Goal: Use online tool/utility: Utilize a website feature to perform a specific function

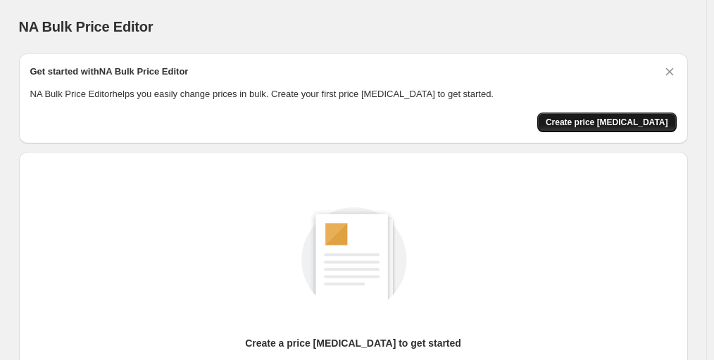
click at [599, 123] on span "Create price change job" at bounding box center [607, 122] width 123 height 11
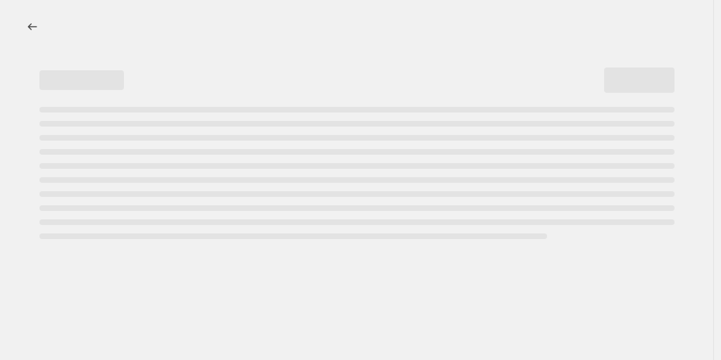
select select "percentage"
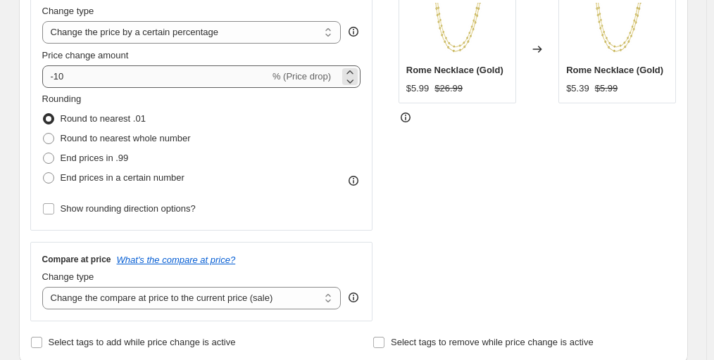
scroll to position [282, 0]
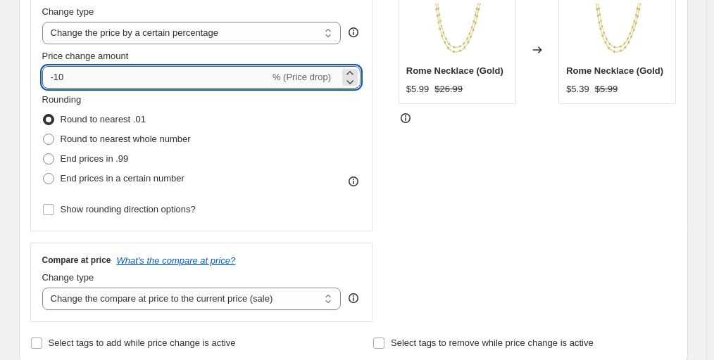
drag, startPoint x: 69, startPoint y: 81, endPoint x: 58, endPoint y: 78, distance: 10.9
click at [58, 78] on input "-10" at bounding box center [155, 77] width 227 height 23
type input "-90"
click at [442, 174] on div "STOREFRONT EXAMPLE Rome Necklace (Gold) $5.99 $26.99 Changed to Rome Necklace (…" at bounding box center [537, 149] width 278 height 345
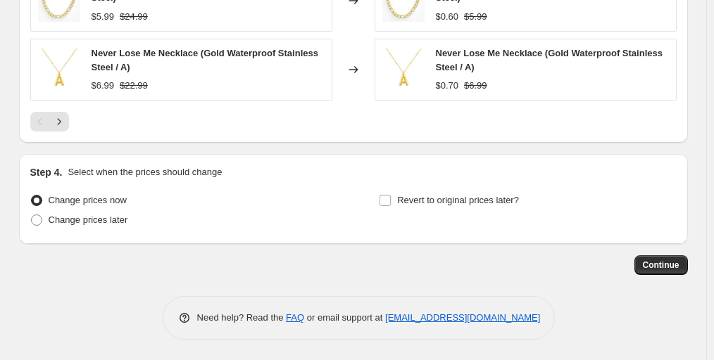
scroll to position [1061, 0]
click at [669, 270] on span "Continue" at bounding box center [661, 264] width 37 height 11
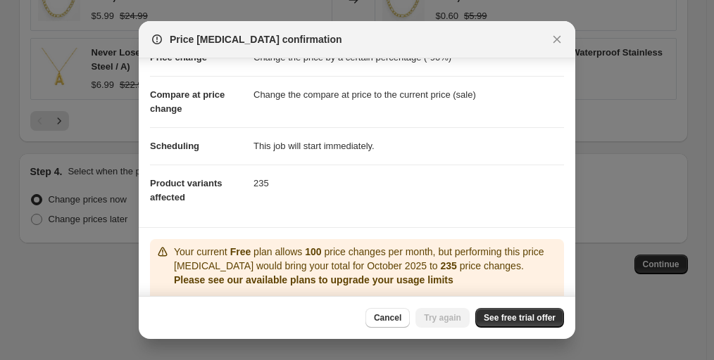
scroll to position [131, 0]
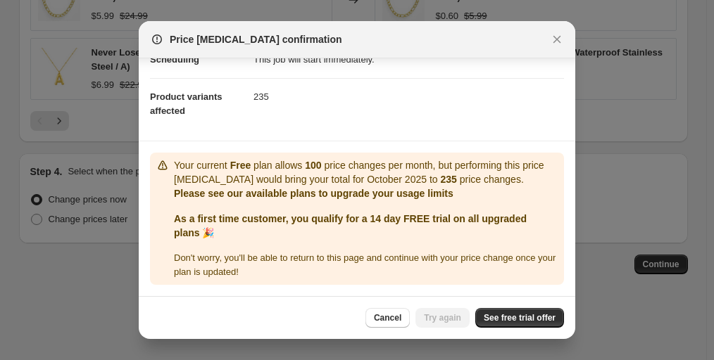
click at [503, 330] on div "Cancel Try again See free trial offer" at bounding box center [357, 317] width 436 height 43
click at [506, 321] on span "See free trial offer" at bounding box center [520, 318] width 72 height 11
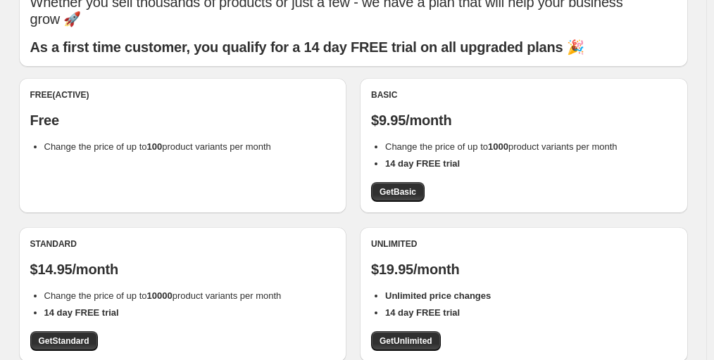
scroll to position [70, 0]
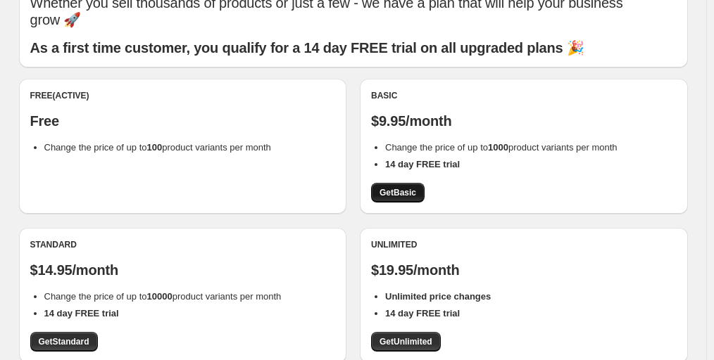
click at [394, 186] on link "Get Basic" at bounding box center [398, 193] width 54 height 20
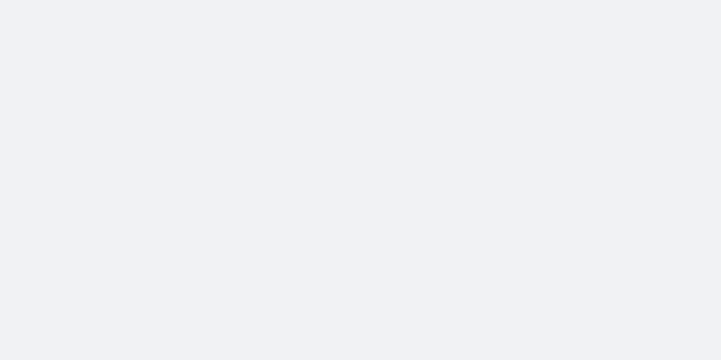
click at [520, 221] on body at bounding box center [360, 180] width 721 height 360
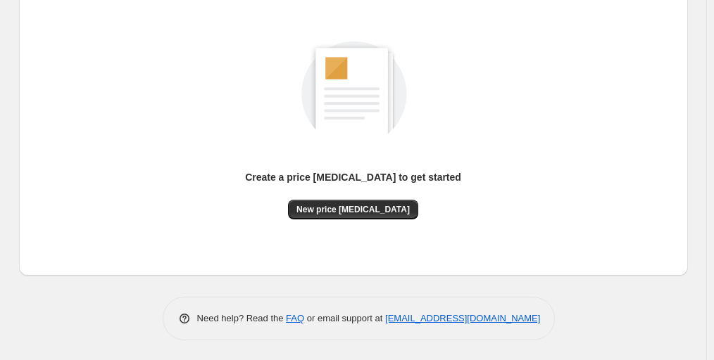
scroll to position [167, 0]
click at [365, 220] on div "Create a price [MEDICAL_DATA] to get started New price [MEDICAL_DATA]" at bounding box center [353, 130] width 646 height 268
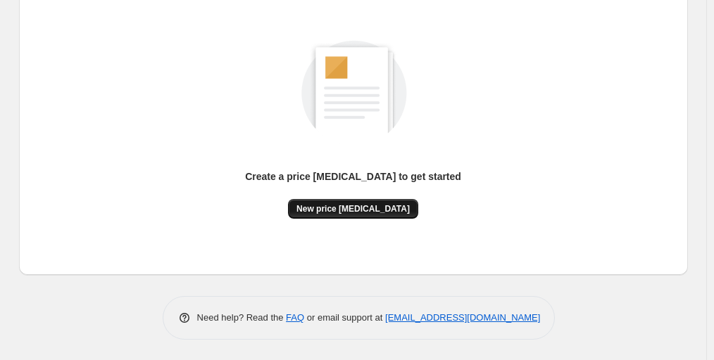
click at [367, 215] on button "New price [MEDICAL_DATA]" at bounding box center [353, 209] width 130 height 20
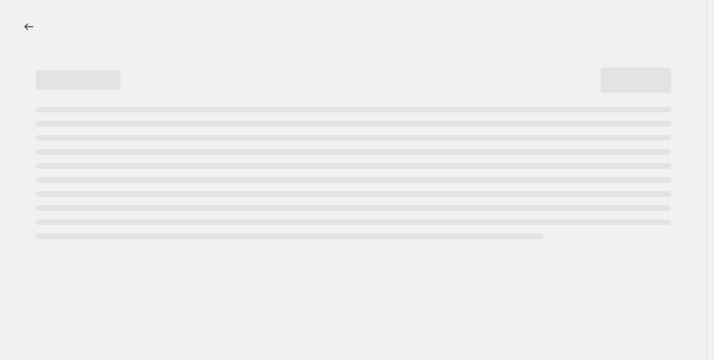
select select "percentage"
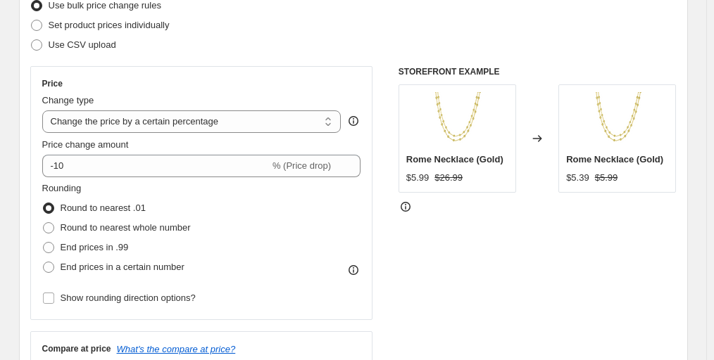
scroll to position [282, 0]
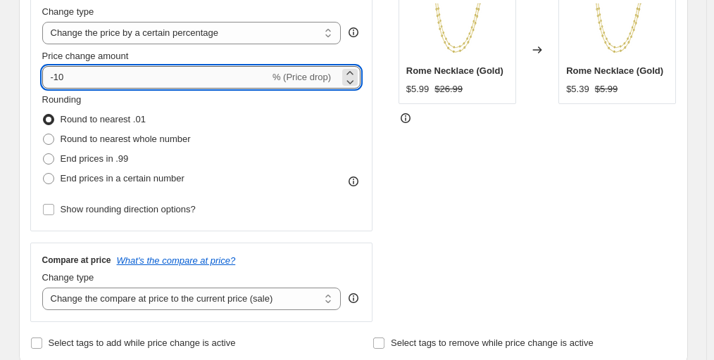
drag, startPoint x: 84, startPoint y: 77, endPoint x: 60, endPoint y: 77, distance: 24.7
click at [60, 77] on input "-10" at bounding box center [155, 77] width 227 height 23
type input "-90"
click at [528, 210] on div "STOREFRONT EXAMPLE Rome Necklace (Gold) $5.99 $26.99 Changed to Rome Necklace (…" at bounding box center [537, 149] width 278 height 345
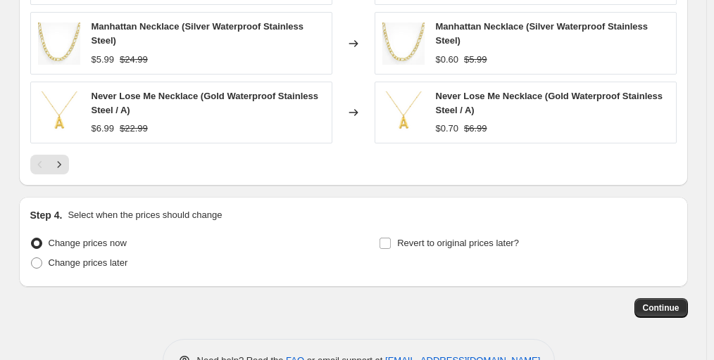
scroll to position [1061, 0]
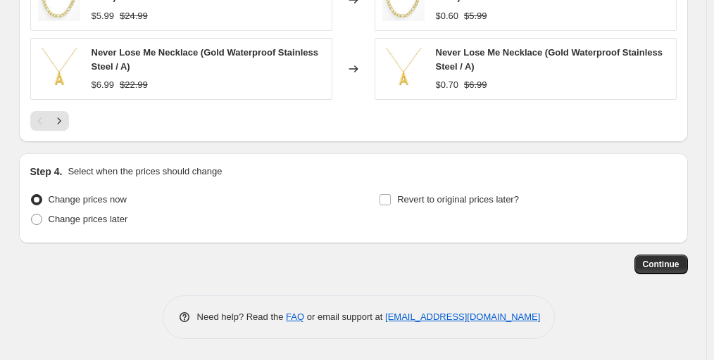
click at [654, 262] on span "Continue" at bounding box center [661, 264] width 37 height 11
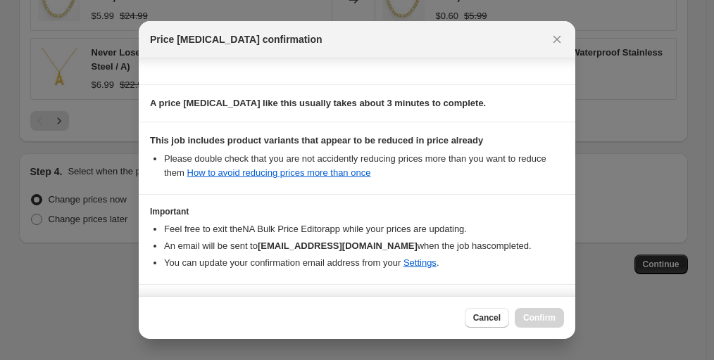
scroll to position [232, 0]
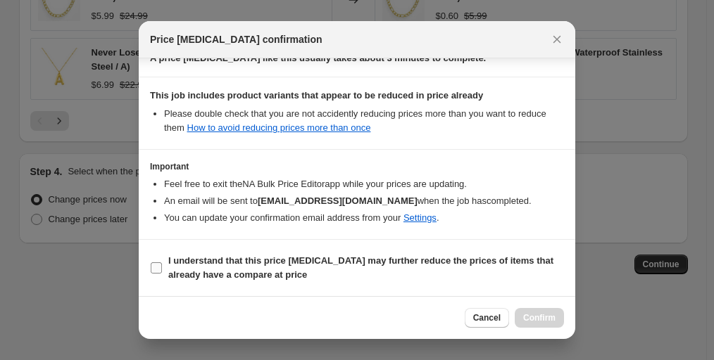
click at [163, 266] on label "I understand that this price [MEDICAL_DATA] may further reduce the prices of it…" at bounding box center [357, 268] width 414 height 34
click at [162, 266] on input "I understand that this price [MEDICAL_DATA] may further reduce the prices of it…" at bounding box center [156, 268] width 11 height 11
checkbox input "true"
click at [528, 324] on button "Confirm" at bounding box center [539, 318] width 49 height 20
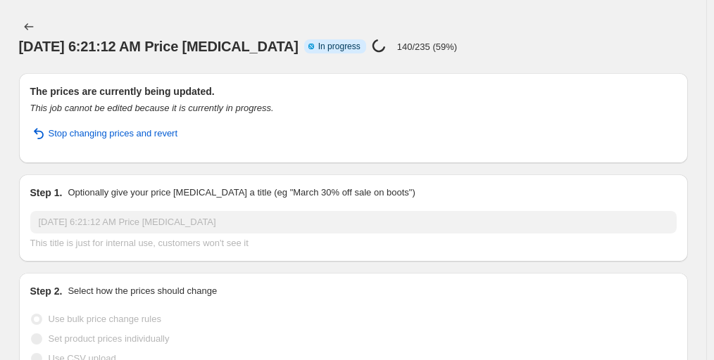
select select "percentage"
